Goal: Task Accomplishment & Management: Complete application form

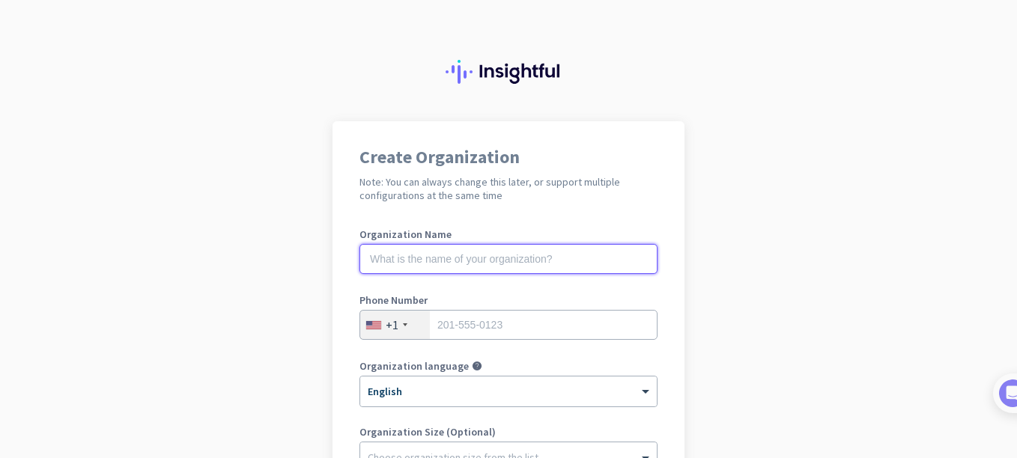
click at [497, 271] on input "text" at bounding box center [508, 259] width 298 height 30
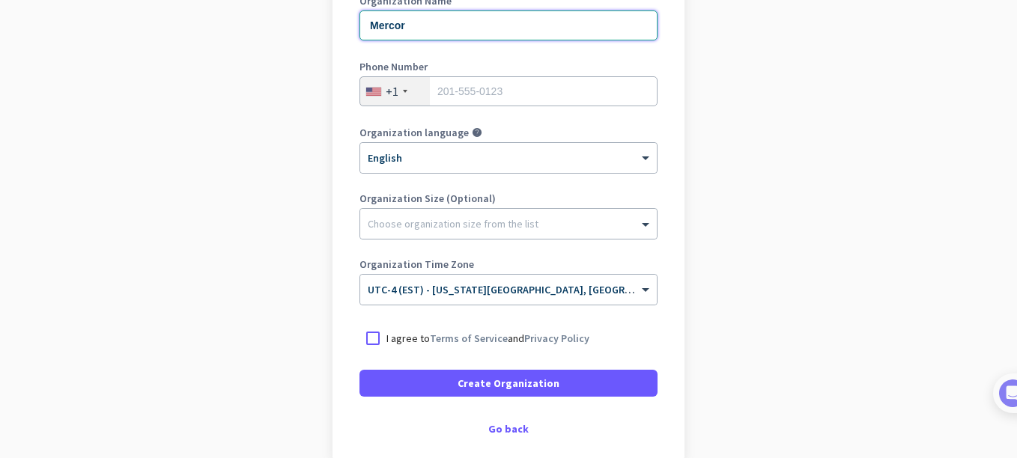
scroll to position [227, 0]
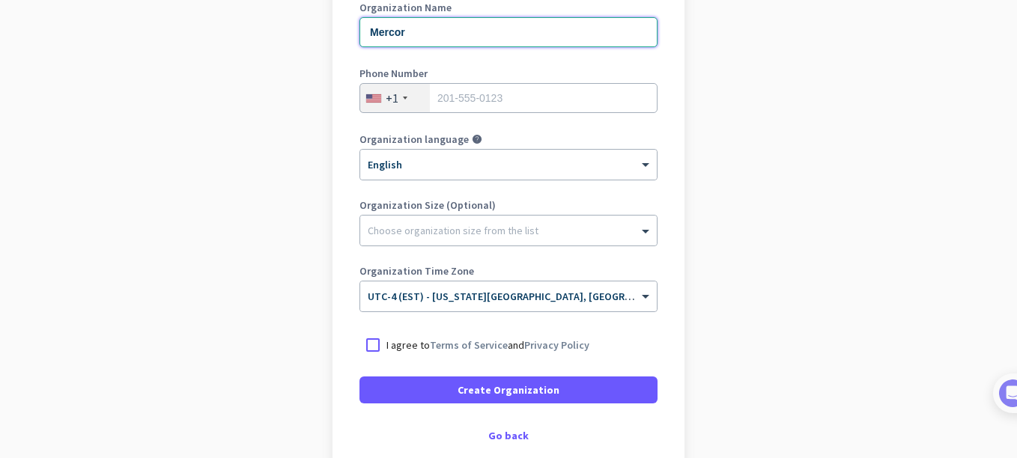
type input "Mercor"
click at [565, 87] on input "tel" at bounding box center [508, 98] width 298 height 30
type input "4434928964"
click at [374, 344] on div at bounding box center [372, 345] width 27 height 27
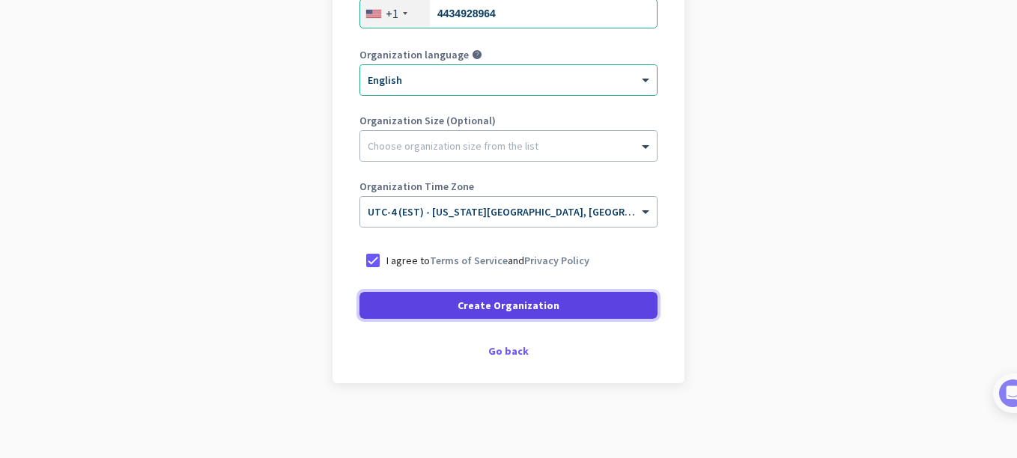
click at [577, 300] on span at bounding box center [508, 306] width 298 height 36
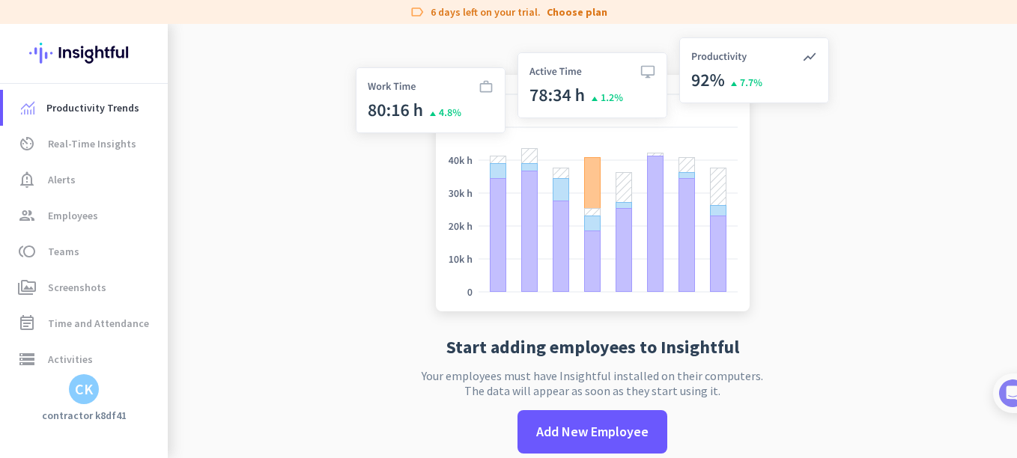
click at [1016, 119] on html "label 6 days left on your trial. Choose plan Productivity Trends av_timer Real-…" at bounding box center [508, 229] width 1017 height 458
click at [86, 260] on span "toll Teams" at bounding box center [85, 252] width 141 height 18
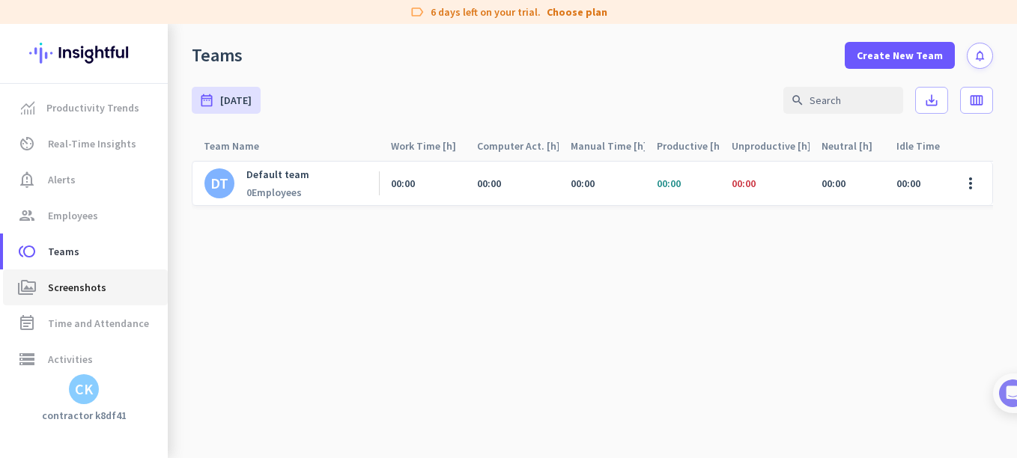
click at [91, 291] on span "Screenshots" at bounding box center [77, 288] width 58 height 18
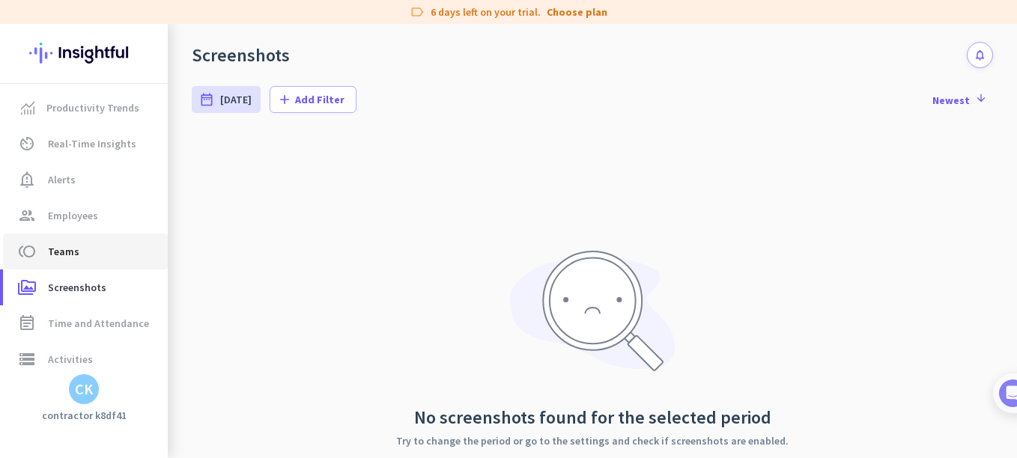
click at [86, 256] on span "toll Teams" at bounding box center [85, 252] width 141 height 18
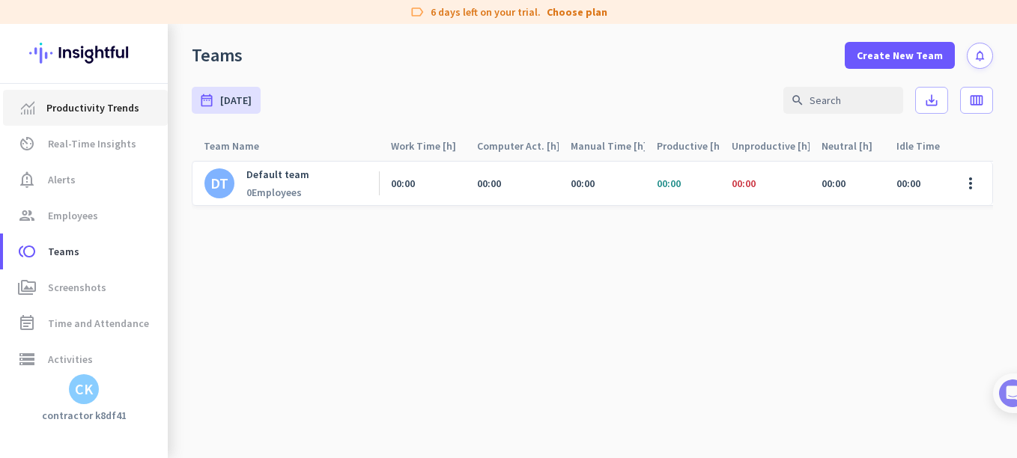
click at [126, 119] on link "Productivity Trends" at bounding box center [85, 108] width 165 height 36
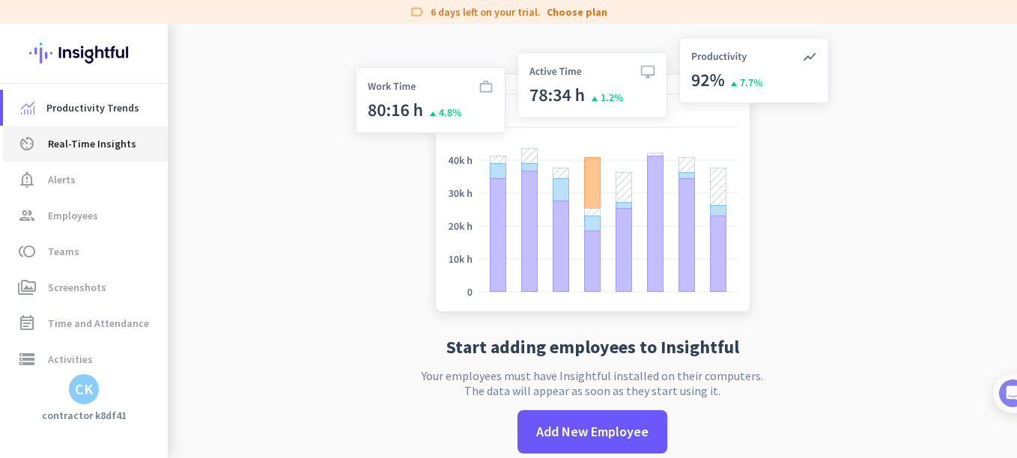
click at [114, 155] on link "av_timer Real-Time Insights" at bounding box center [85, 144] width 165 height 36
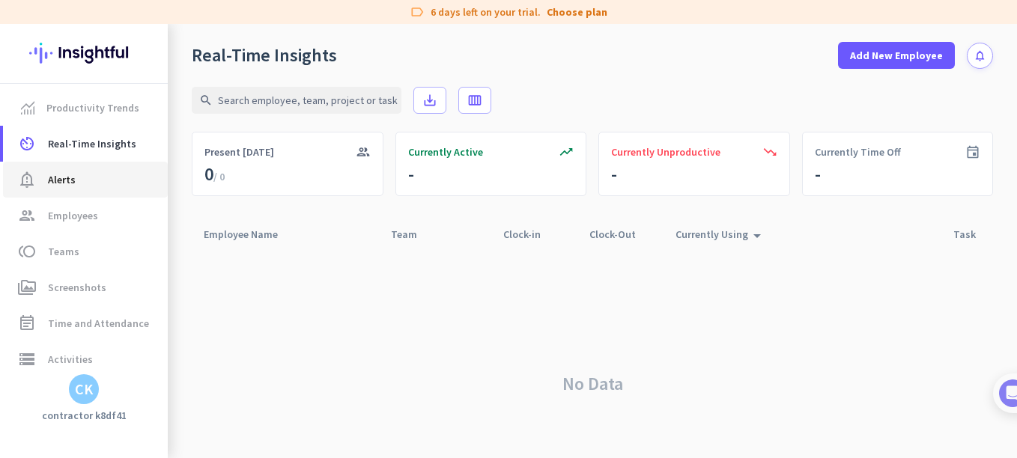
click at [79, 186] on span "notification_important Alerts" at bounding box center [85, 180] width 141 height 18
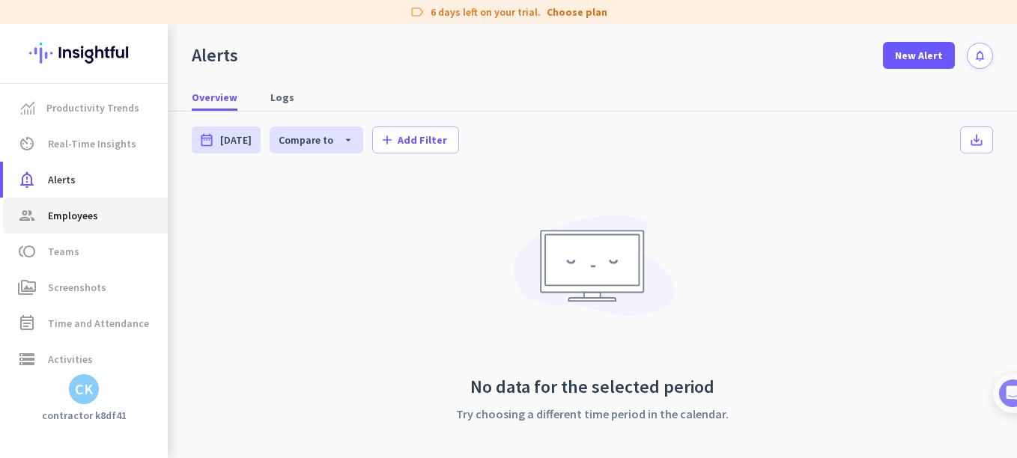
click at [82, 224] on span "Employees" at bounding box center [73, 216] width 50 height 18
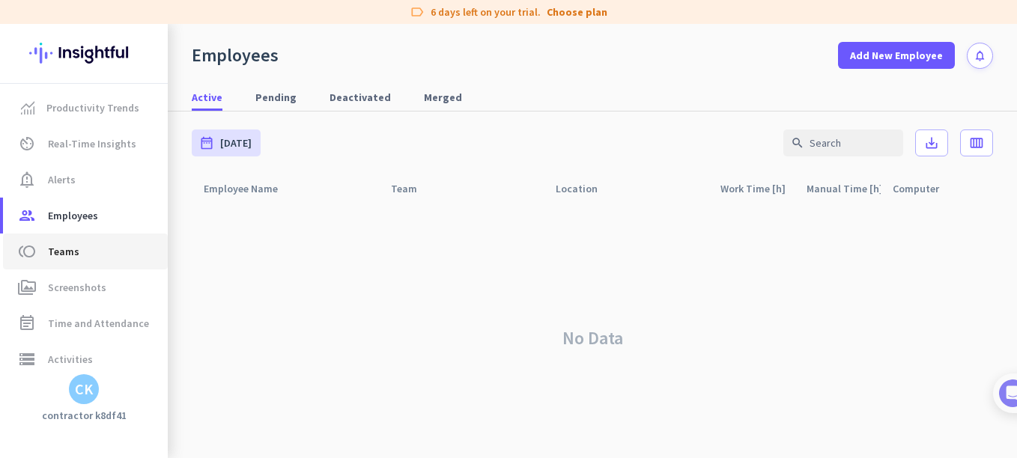
click at [79, 262] on link "toll Teams" at bounding box center [85, 252] width 165 height 36
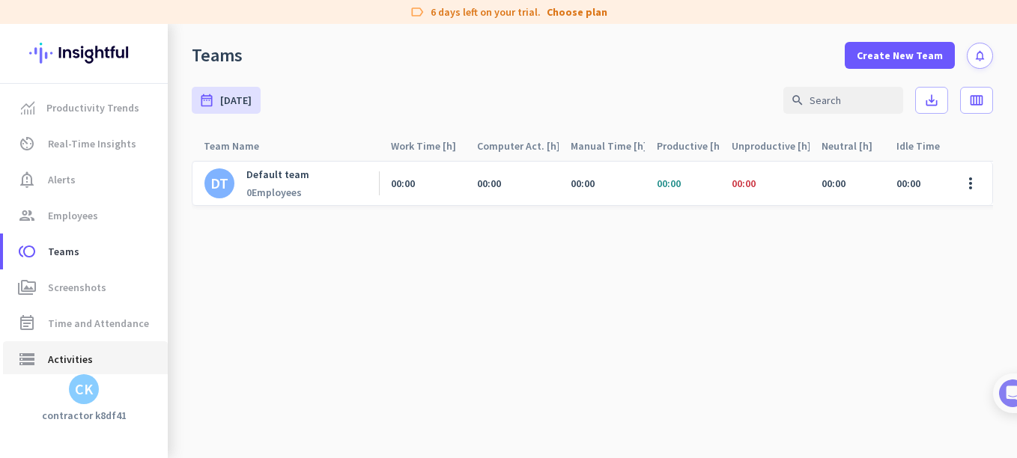
click at [61, 350] on span "Activities" at bounding box center [70, 359] width 45 height 18
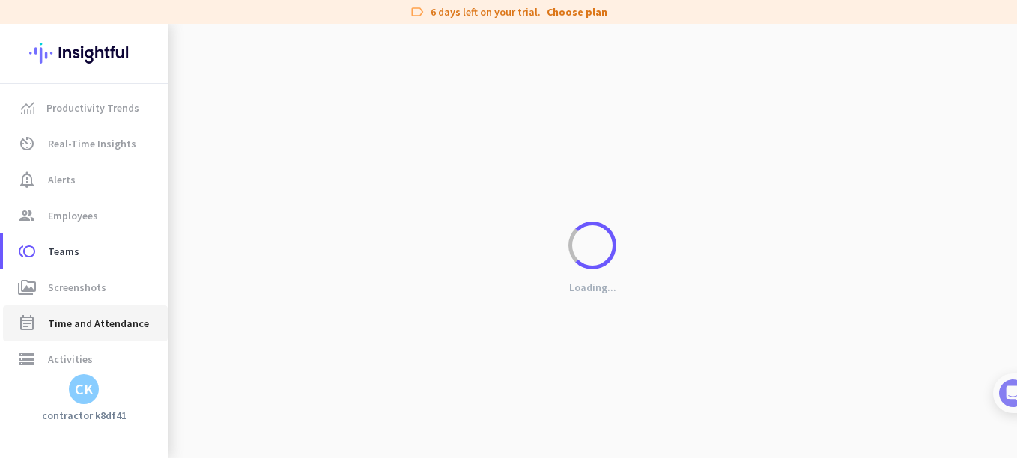
click at [85, 315] on span "Time and Attendance" at bounding box center [98, 324] width 101 height 18
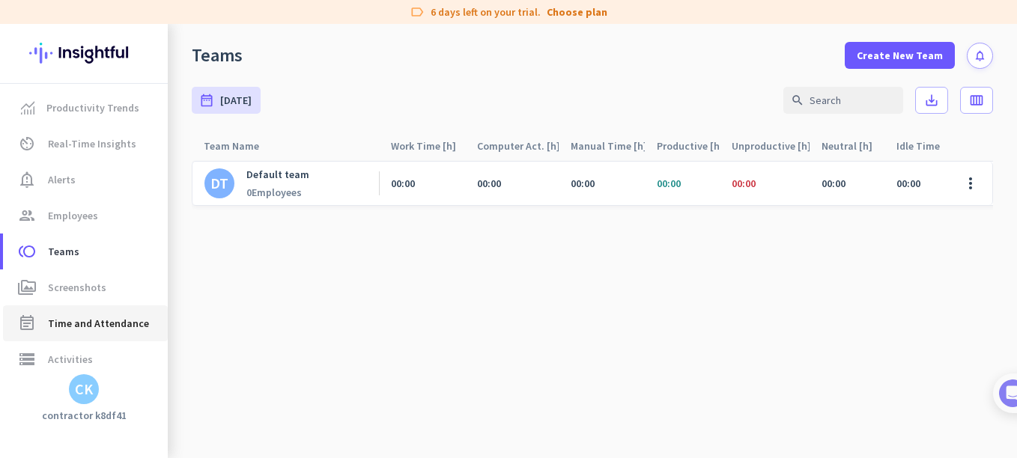
type input "[DATE] - [DATE]"
